Goal: Check status: Check status

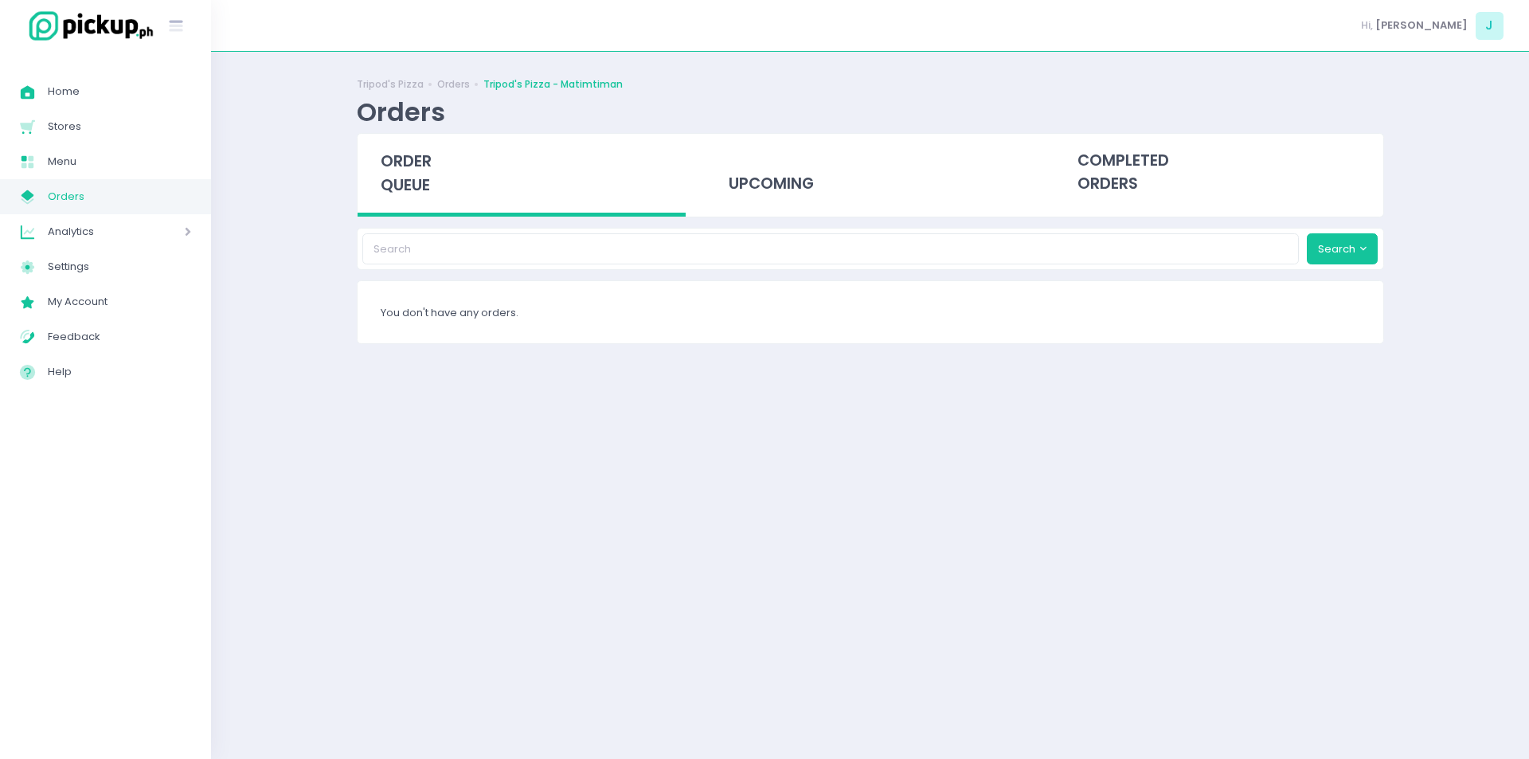
click at [136, 196] on span "Orders" at bounding box center [119, 196] width 143 height 21
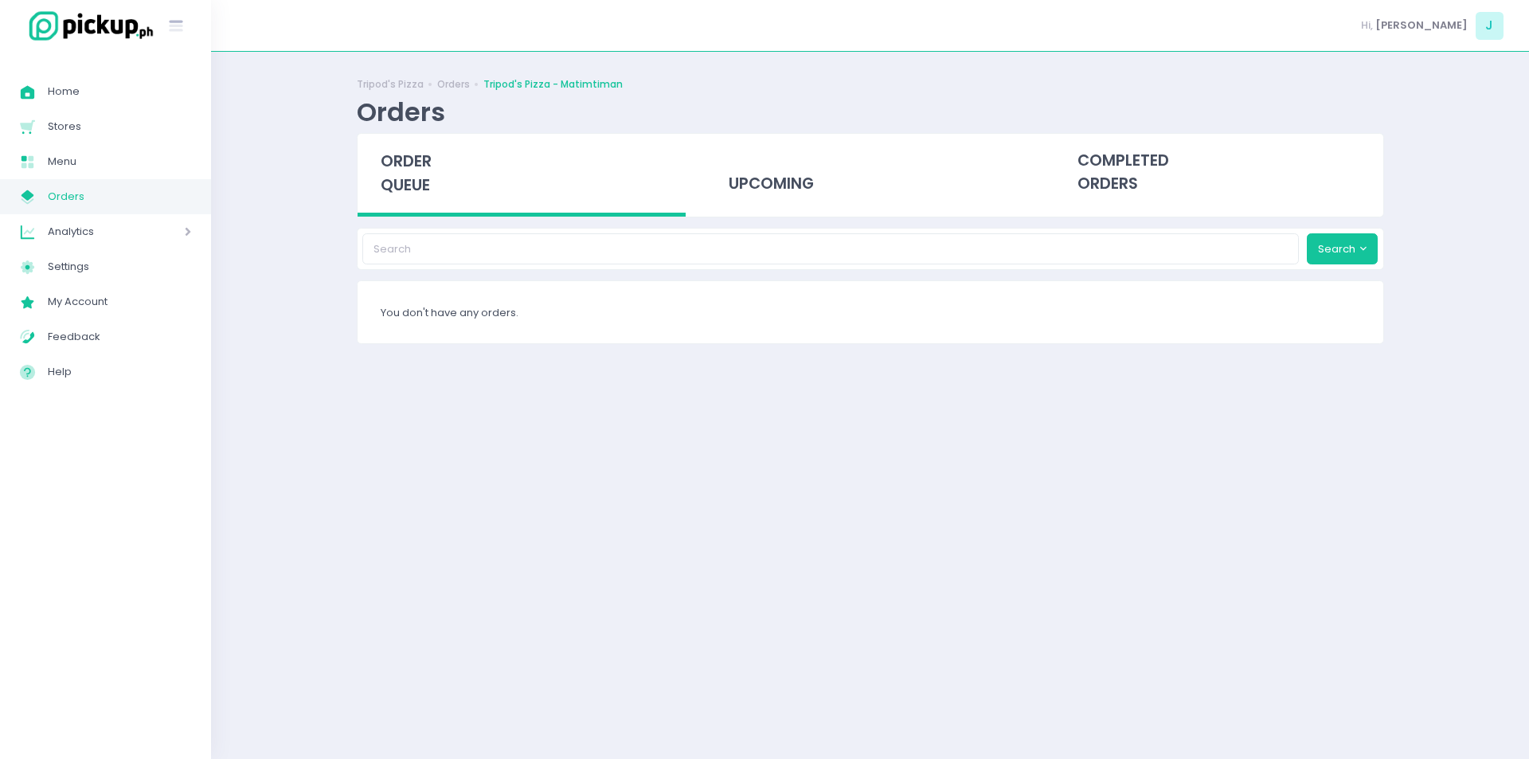
click at [136, 196] on span "Orders" at bounding box center [119, 196] width 143 height 21
click at [106, 202] on span "Orders" at bounding box center [119, 196] width 143 height 21
click at [113, 205] on span "Orders" at bounding box center [119, 196] width 143 height 21
